Goal: Information Seeking & Learning: Learn about a topic

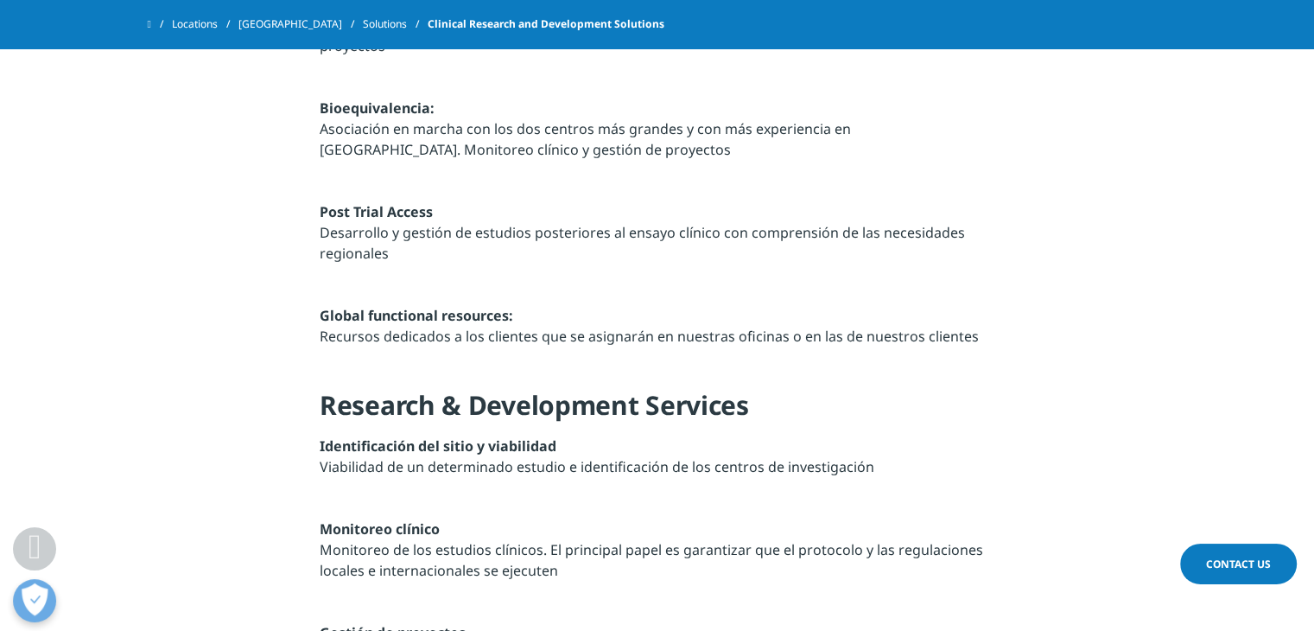
scroll to position [1296, 0]
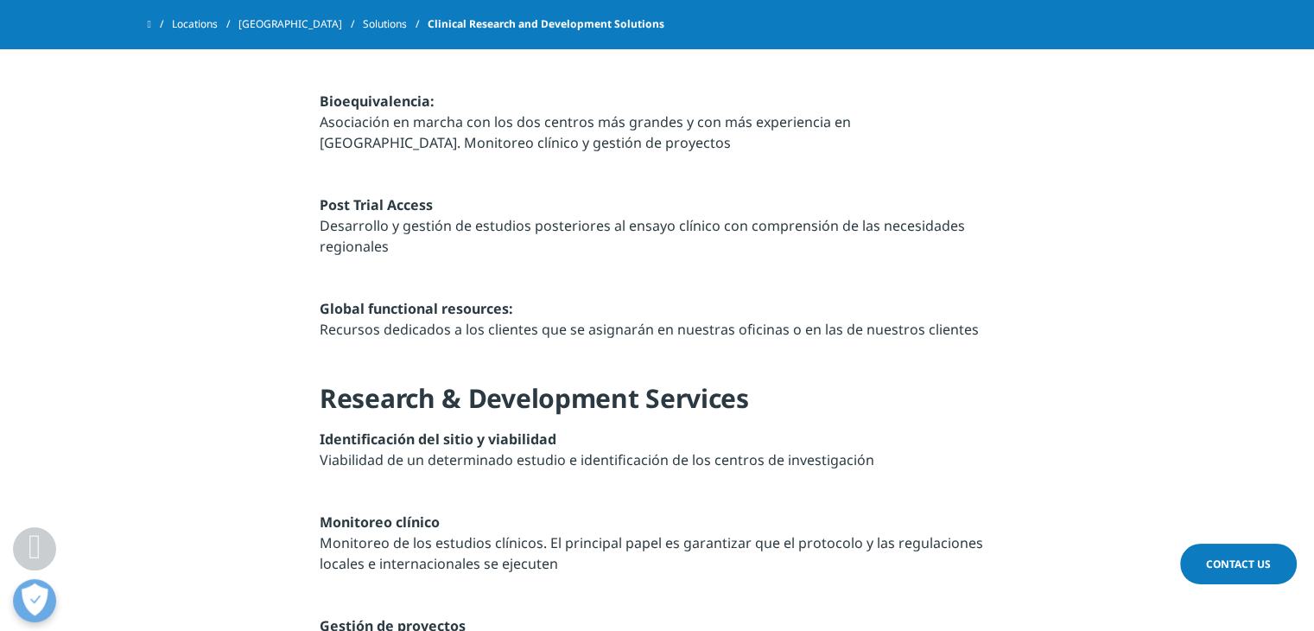
click at [1244, 333] on html "Clear Search Loading Choose a Region Contact Us" at bounding box center [657, 312] width 1314 height 3217
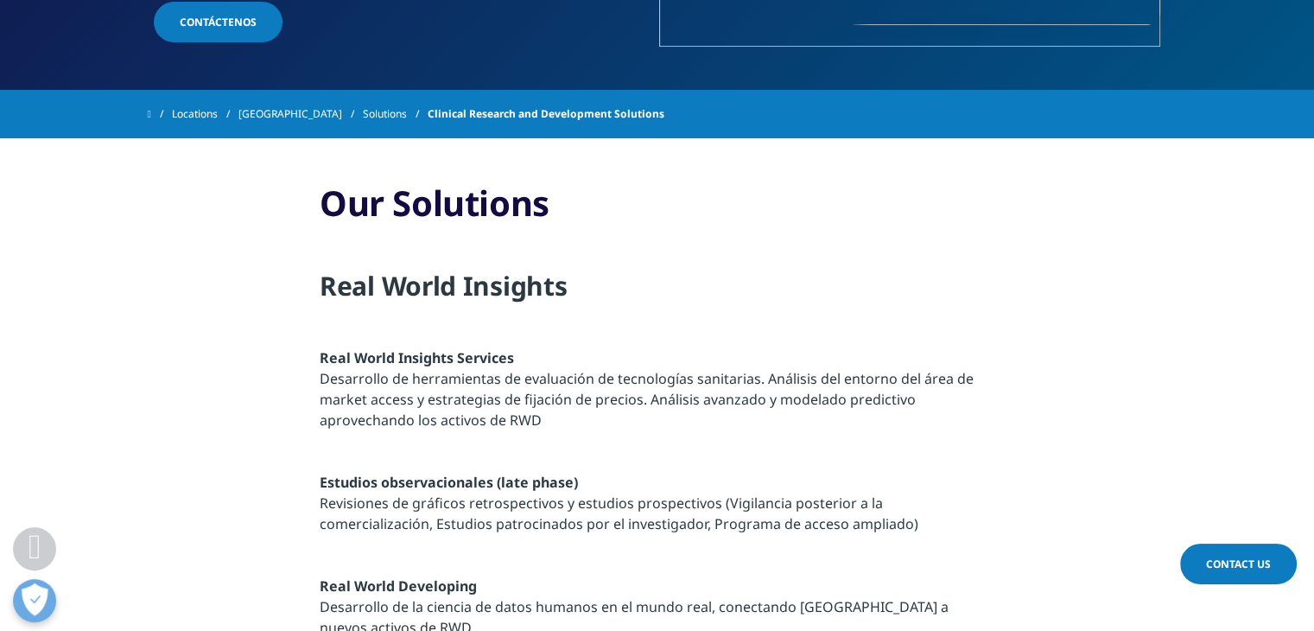
scroll to position [477, 0]
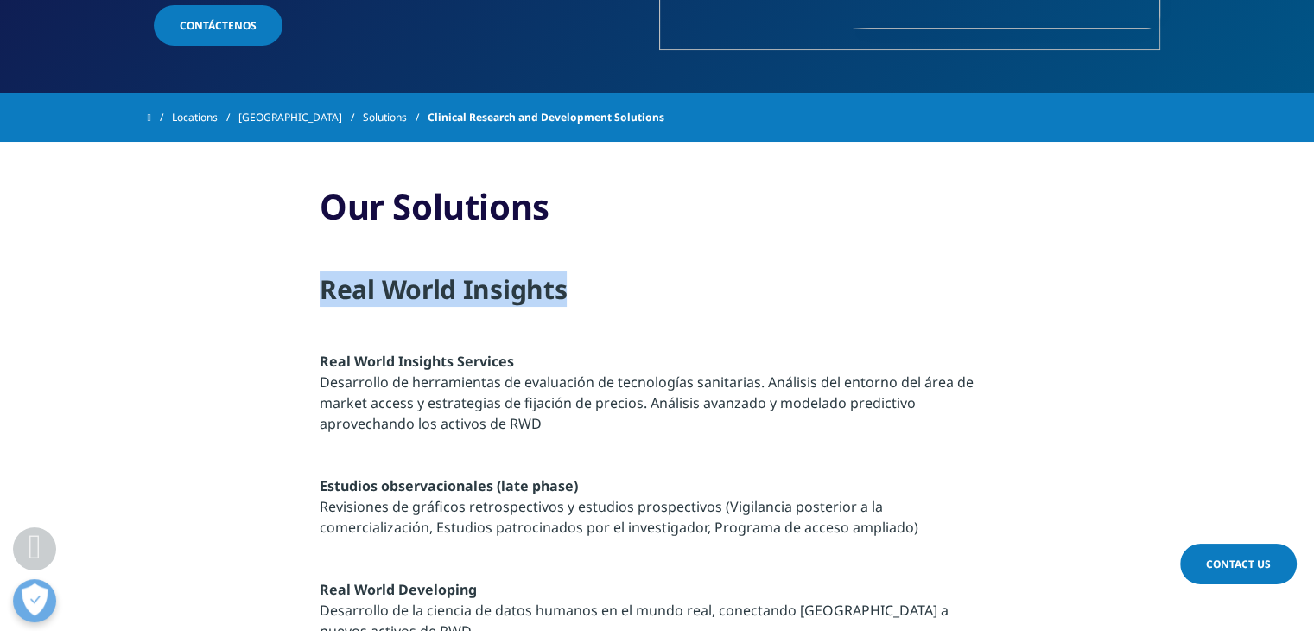
drag, startPoint x: 321, startPoint y: 296, endPoint x: 584, endPoint y: 312, distance: 263.2
click at [584, 312] on h4 "Real World Insights" at bounding box center [657, 296] width 675 height 48
copy h4 "Real World Insights"
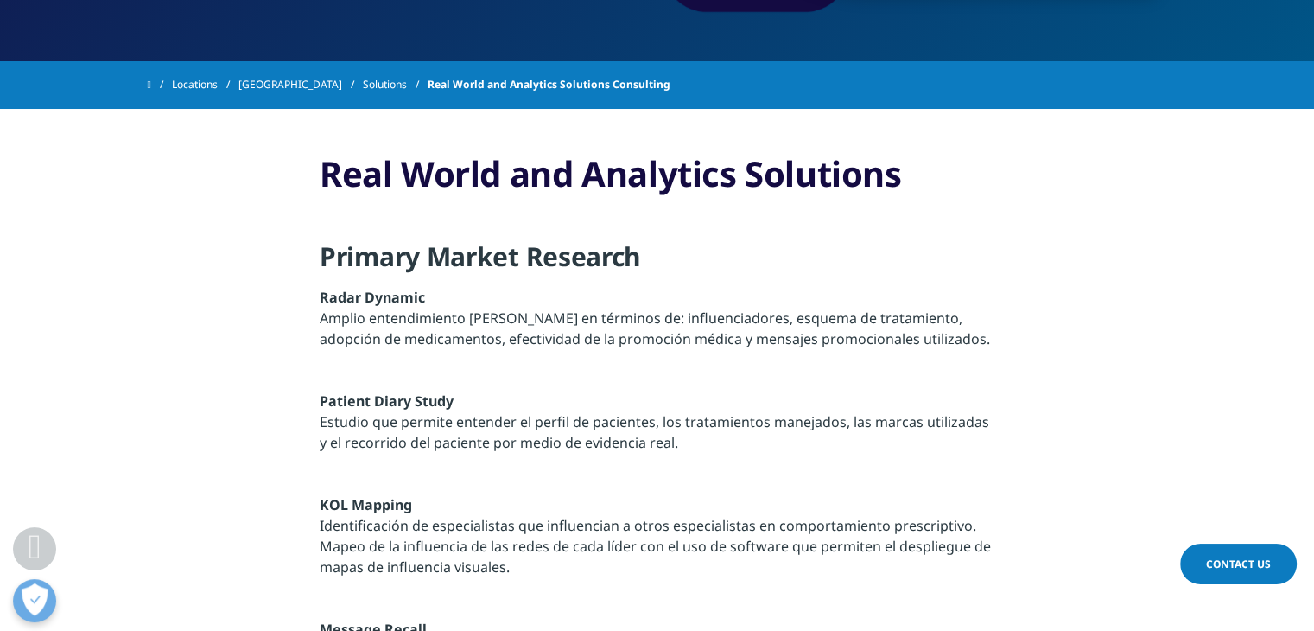
scroll to position [501, 0]
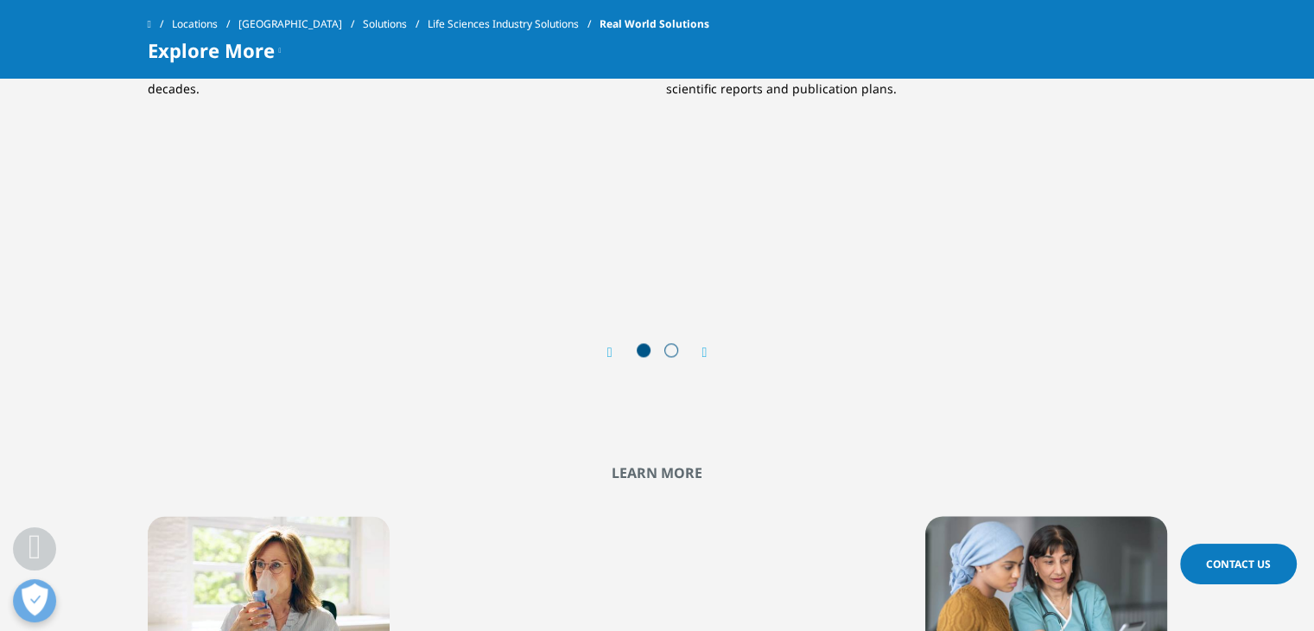
scroll to position [2495, 0]
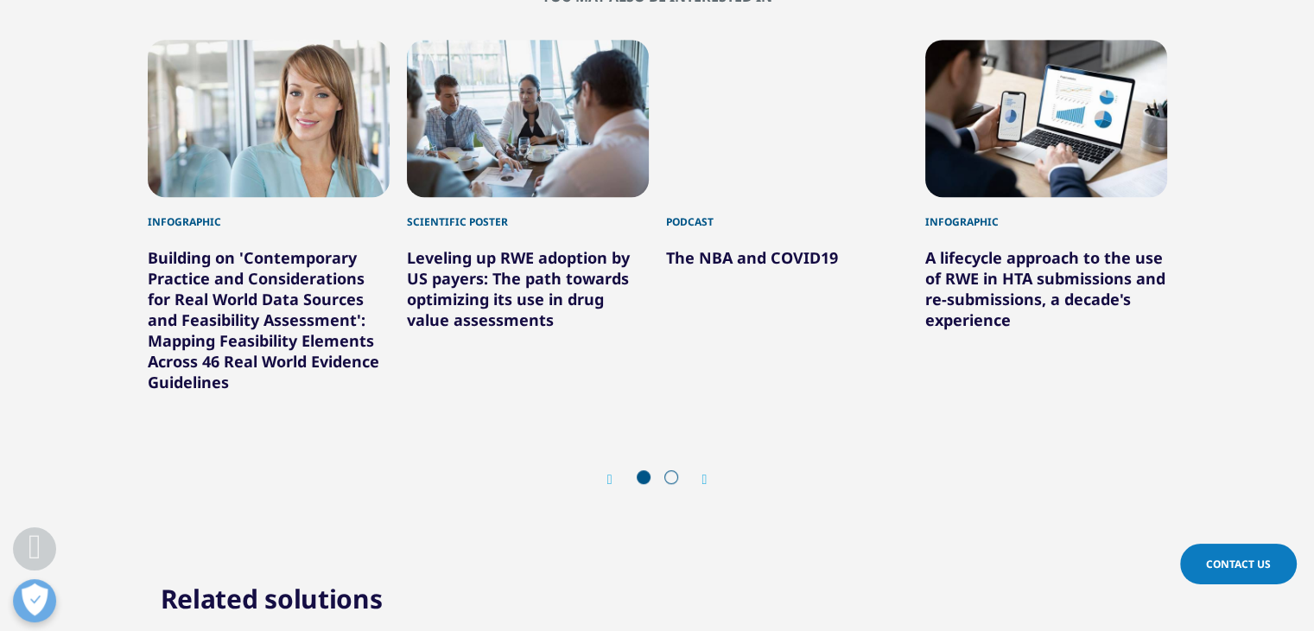
scroll to position [1085, 0]
